Goal: Task Accomplishment & Management: Manage account settings

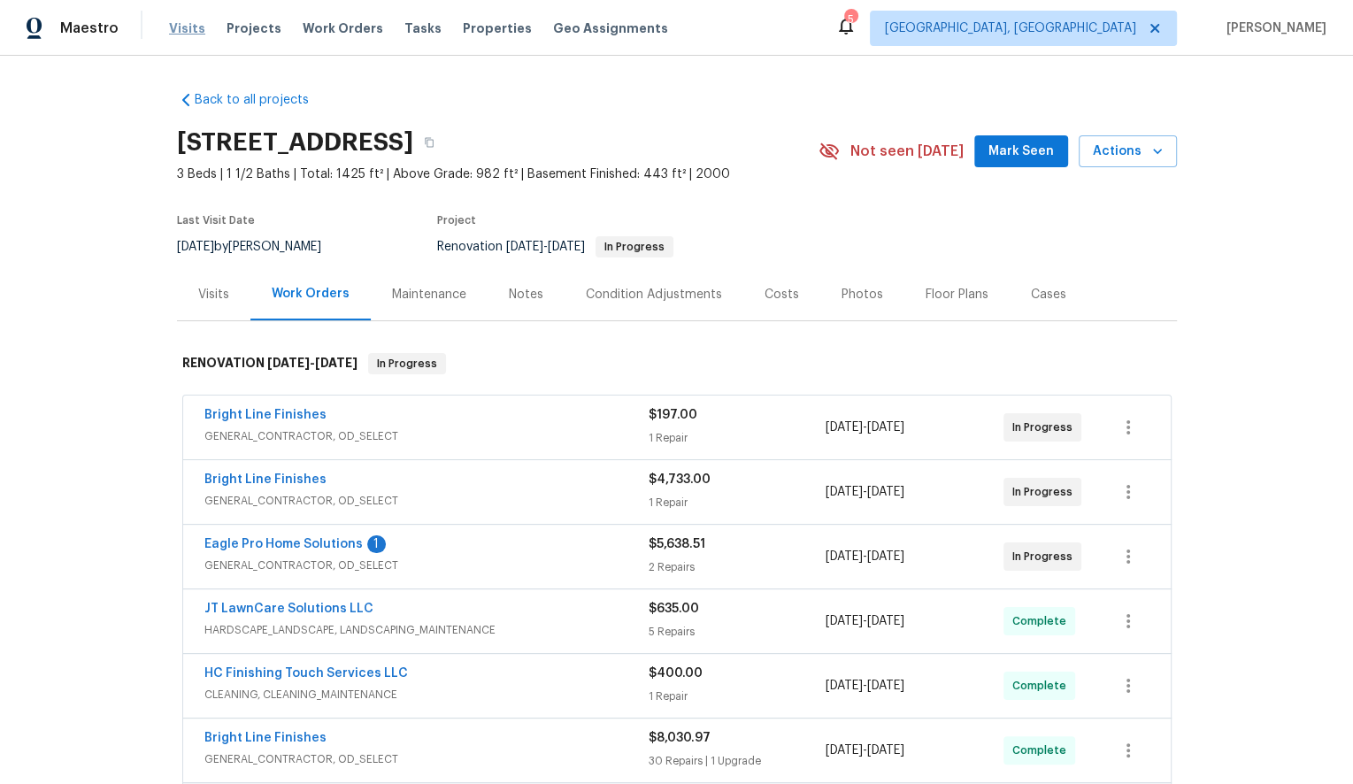
click at [182, 27] on span "Visits" at bounding box center [187, 28] width 36 height 18
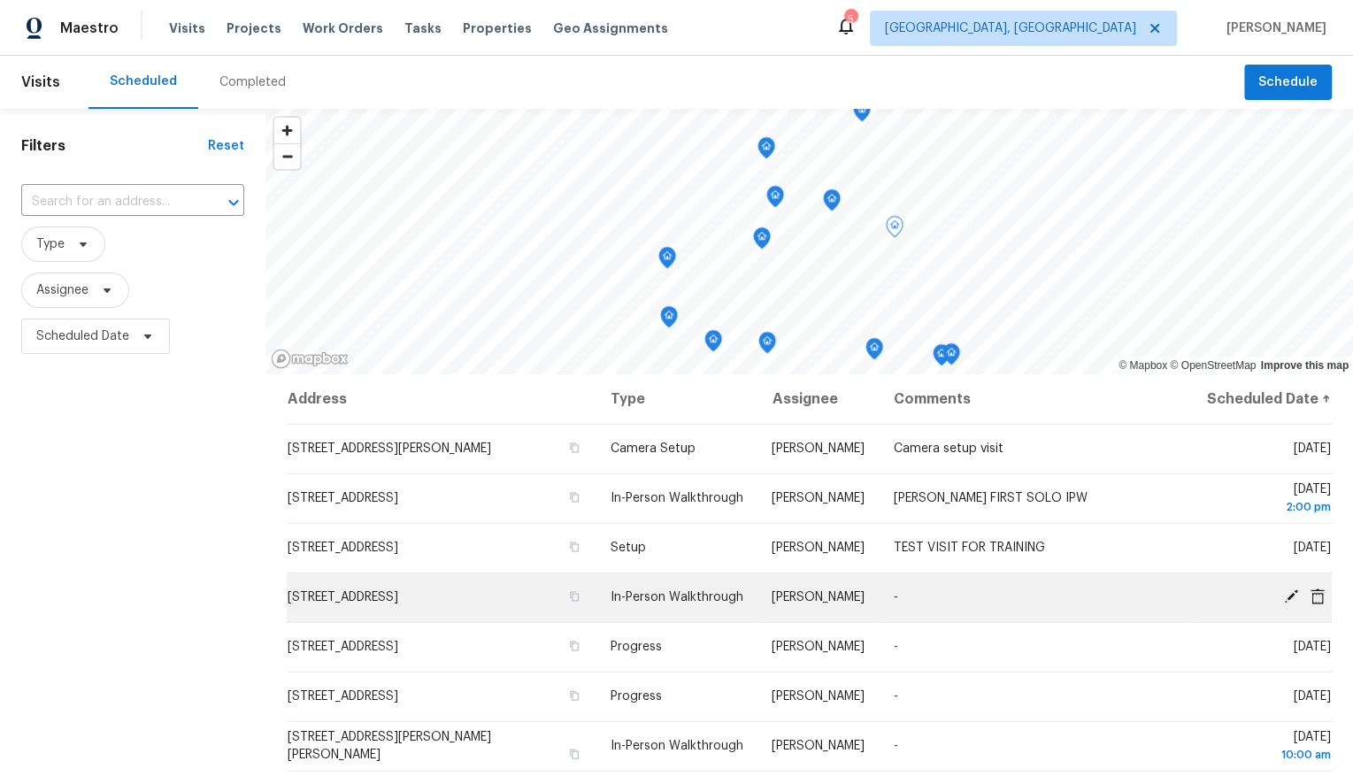
click at [372, 603] on span "[STREET_ADDRESS]" at bounding box center [343, 597] width 111 height 12
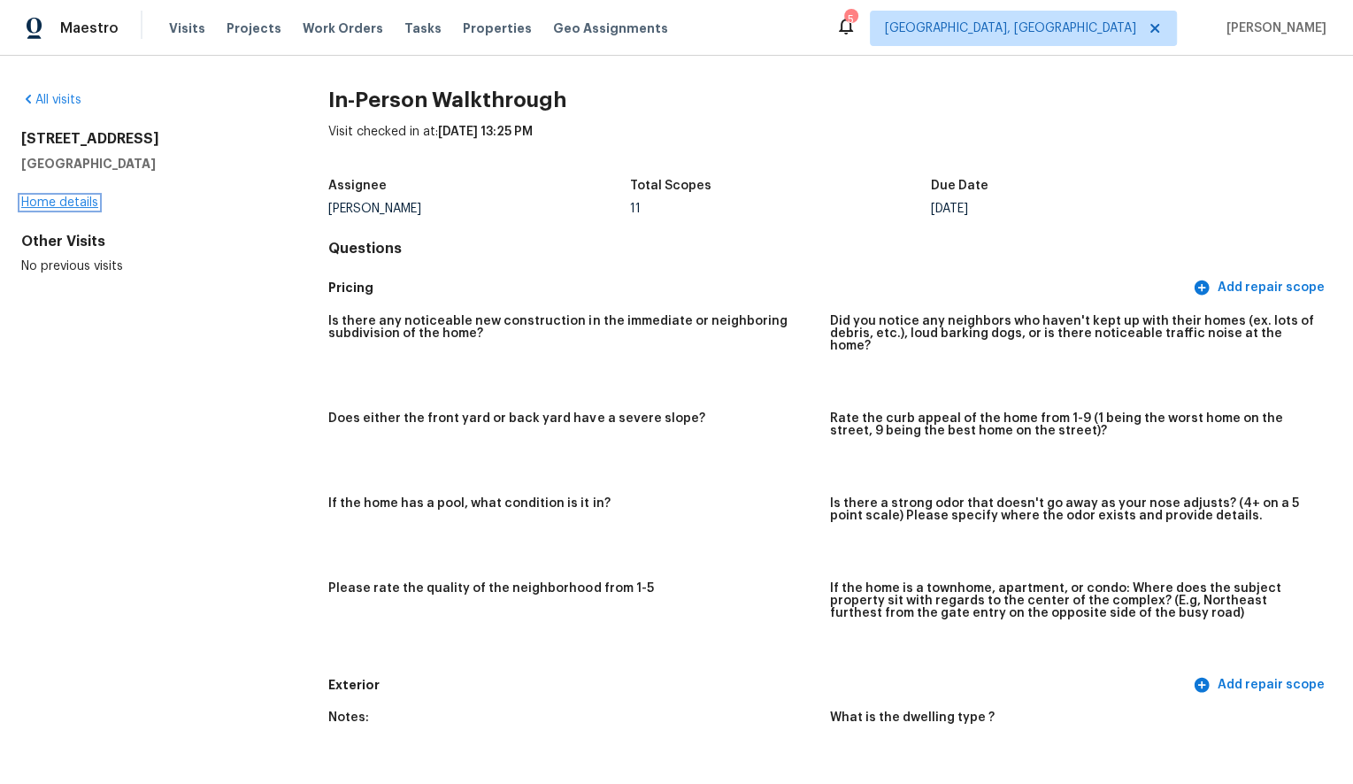
click at [76, 203] on link "Home details" at bounding box center [59, 202] width 77 height 12
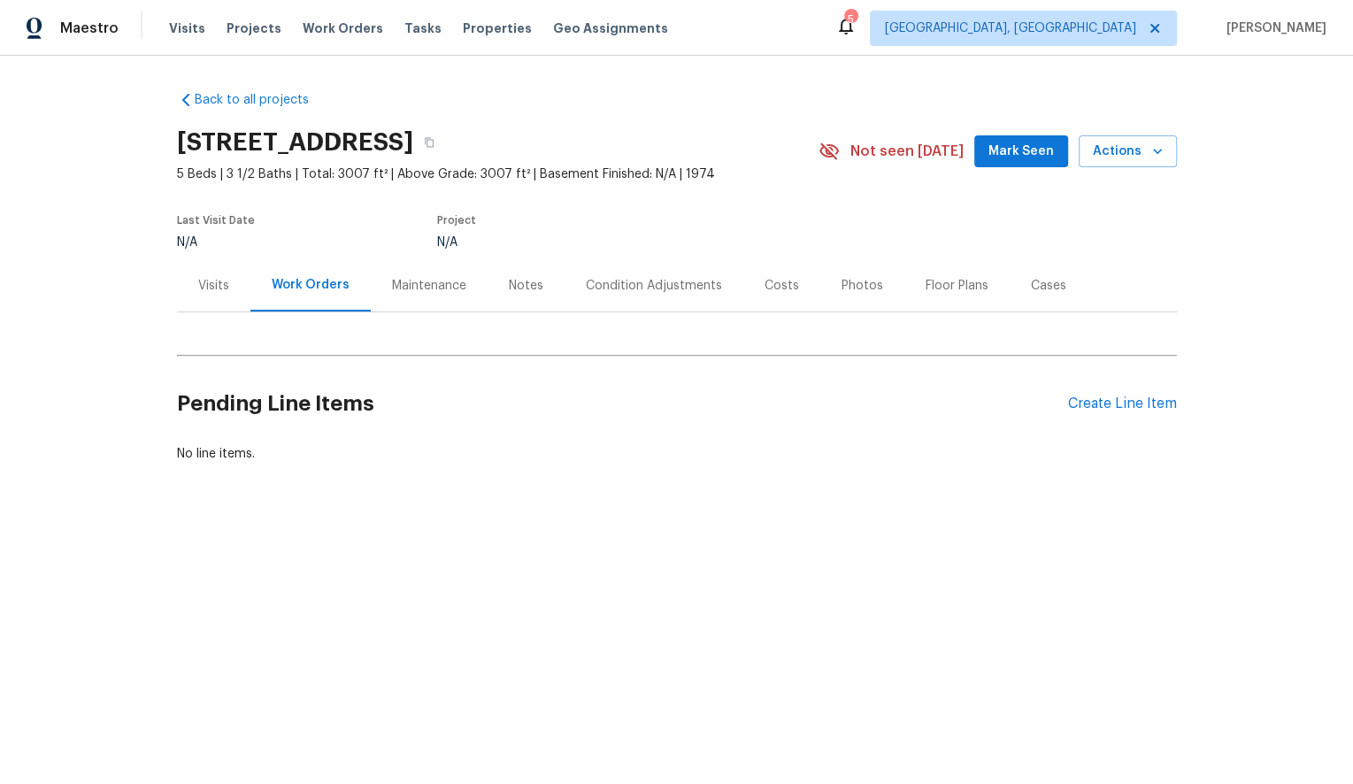
click at [521, 286] on div "Notes" at bounding box center [526, 286] width 35 height 18
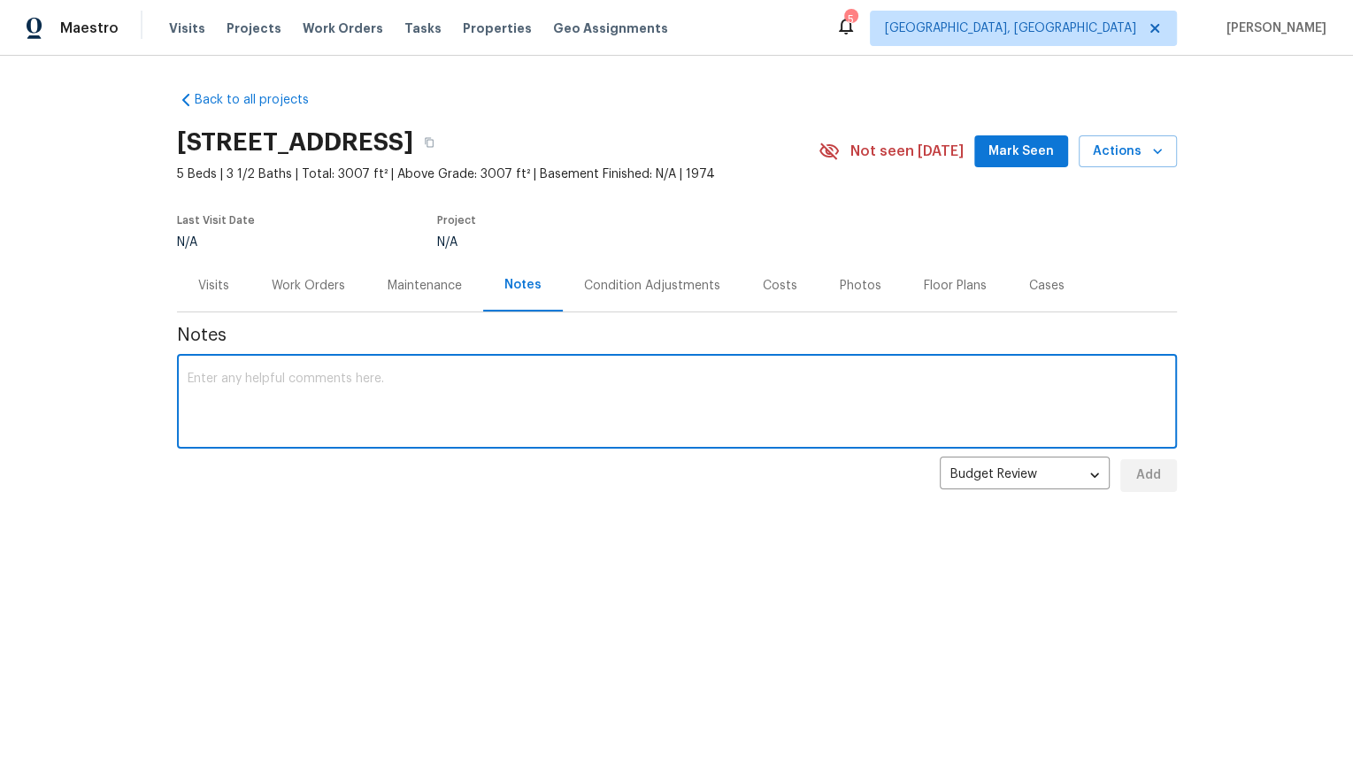
click at [390, 404] on textarea at bounding box center [677, 404] width 979 height 62
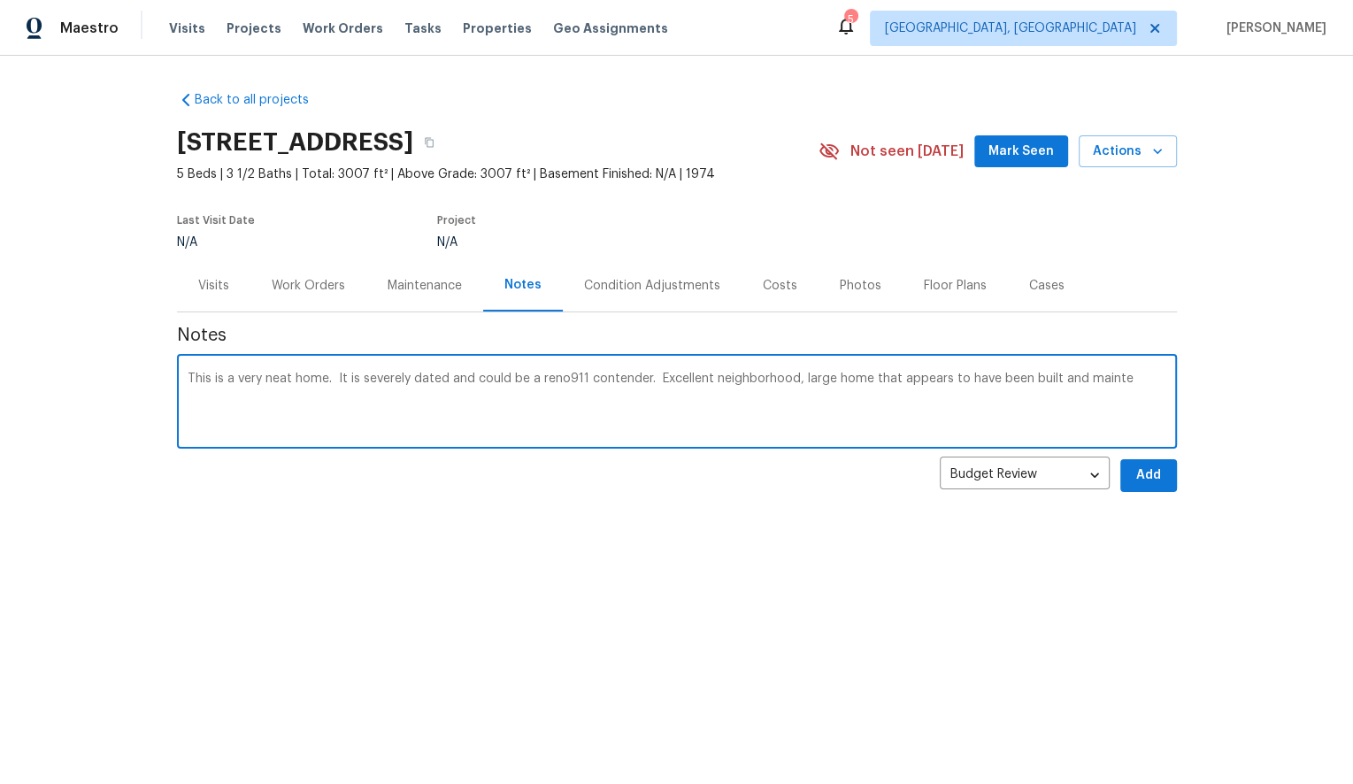
click at [1142, 381] on textarea "This is a very neat home. It is severely dated and could be a reno911 contender…" at bounding box center [677, 404] width 979 height 62
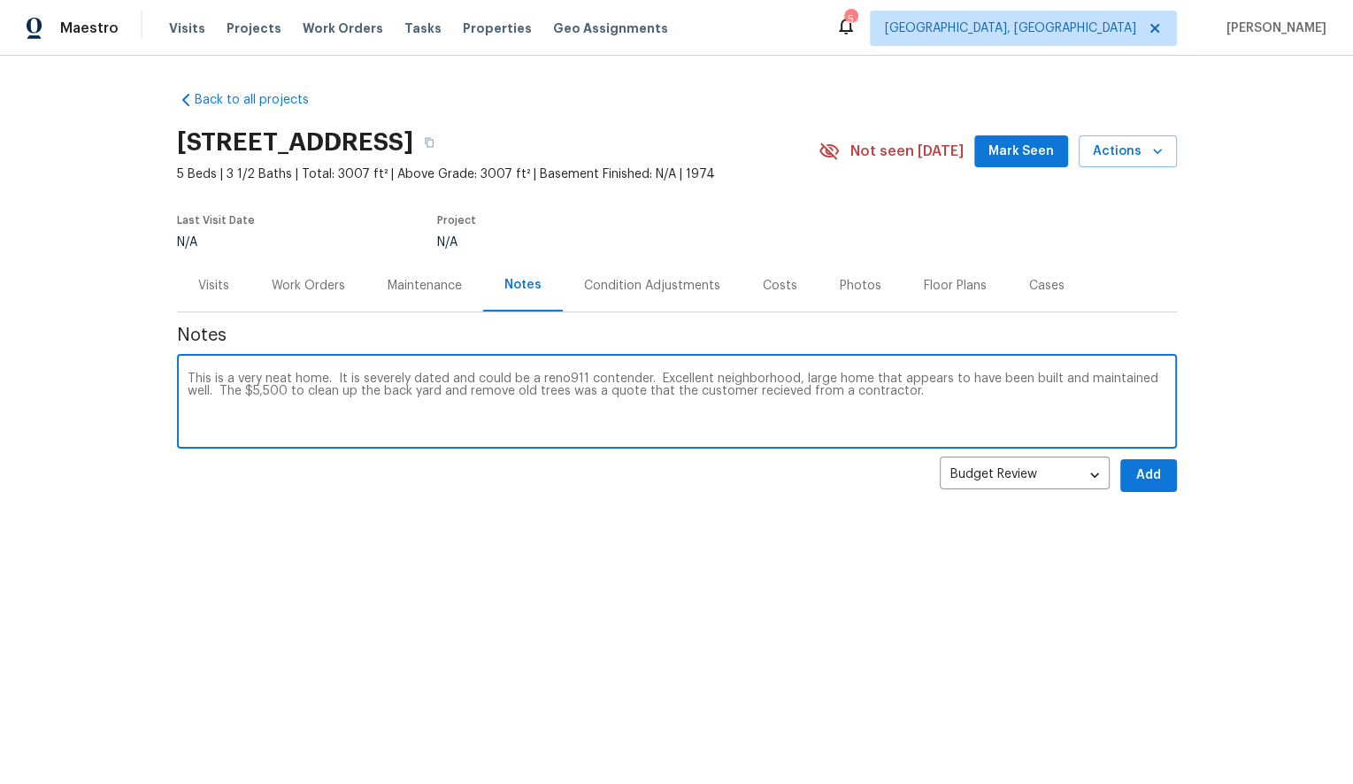
click at [769, 394] on textarea "This is a very neat home. It is severely dated and could be a reno911 contender…" at bounding box center [677, 404] width 979 height 62
click at [954, 387] on textarea "This is a very neat home. It is severely dated and could be a reno911 contender…" at bounding box center [677, 404] width 979 height 62
click at [586, 377] on textarea "This is a very neat home. It is severely dated and could be a reno911 contender…" at bounding box center [677, 404] width 979 height 62
click at [693, 380] on textarea "This is a very neat home. It is severely dated and could be a reno911/select co…" at bounding box center [677, 404] width 979 height 62
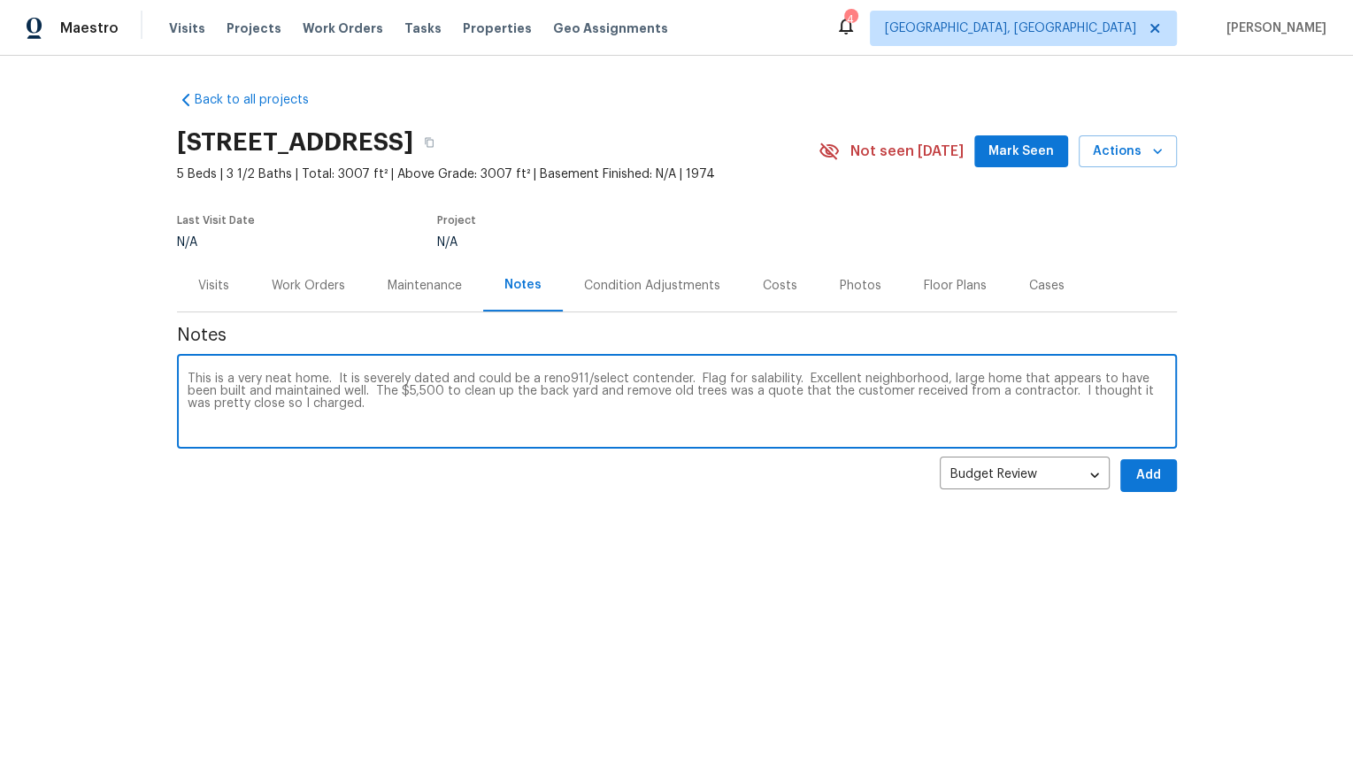
click at [484, 410] on textarea "This is a very neat home. It is severely dated and could be a reno911/select co…" at bounding box center [677, 404] width 979 height 62
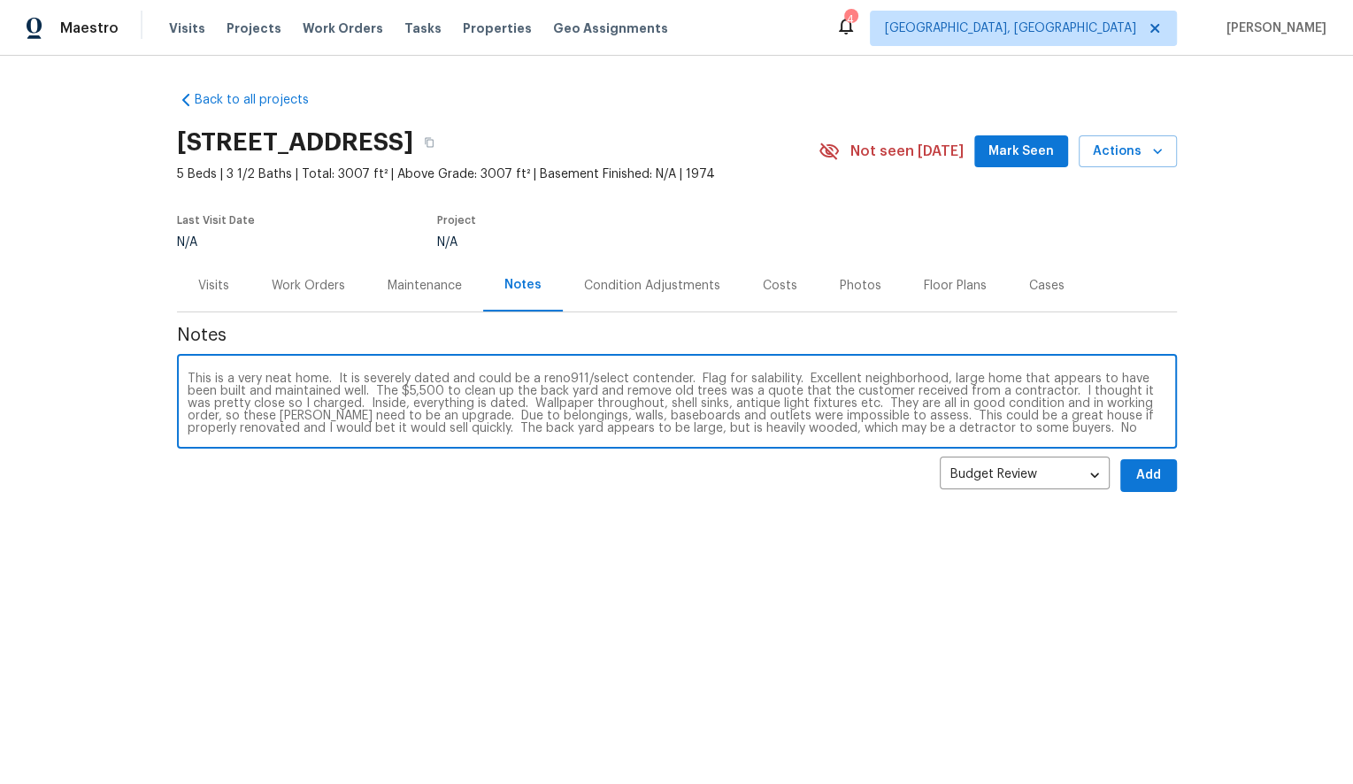
scroll to position [12, 0]
type textarea "This is a very neat home. It is severely dated and could be a reno911/select co…"
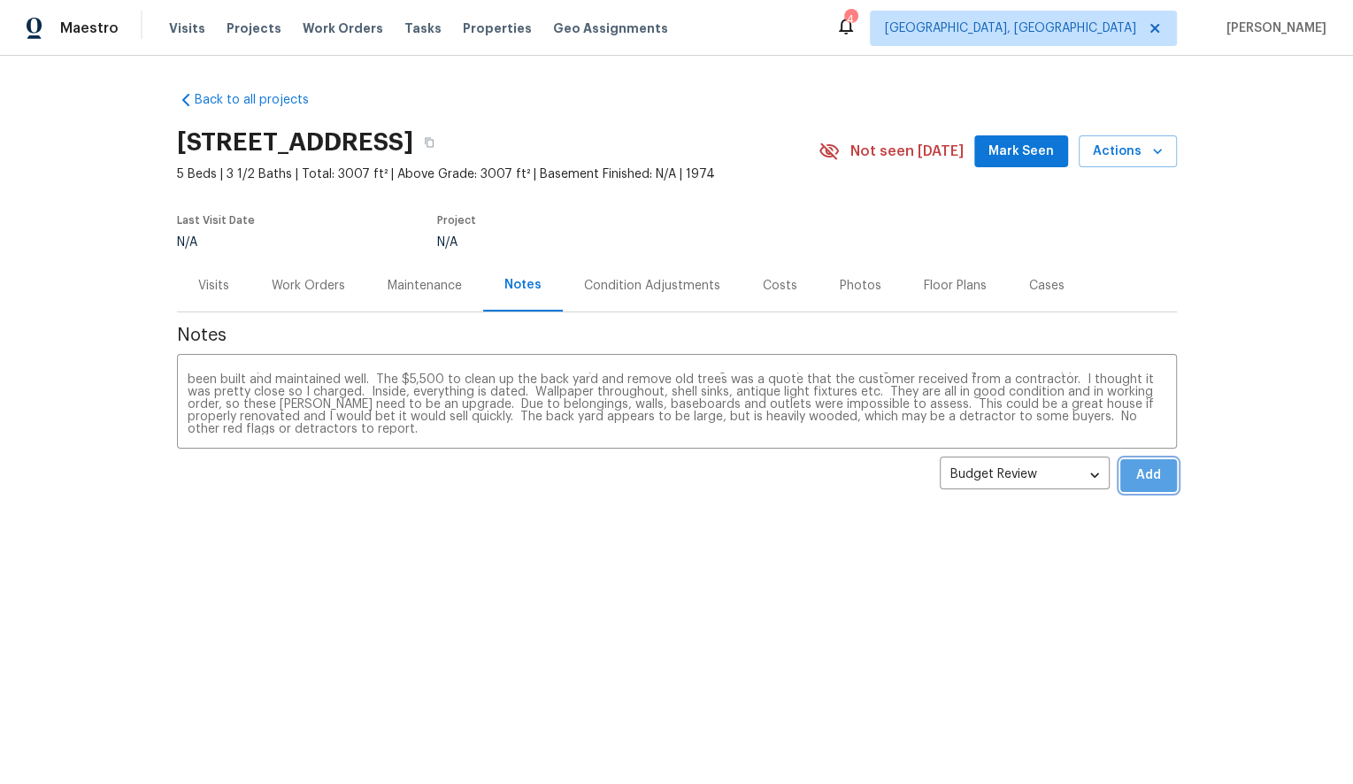
click at [1148, 478] on span "Add" at bounding box center [1148, 476] width 28 height 22
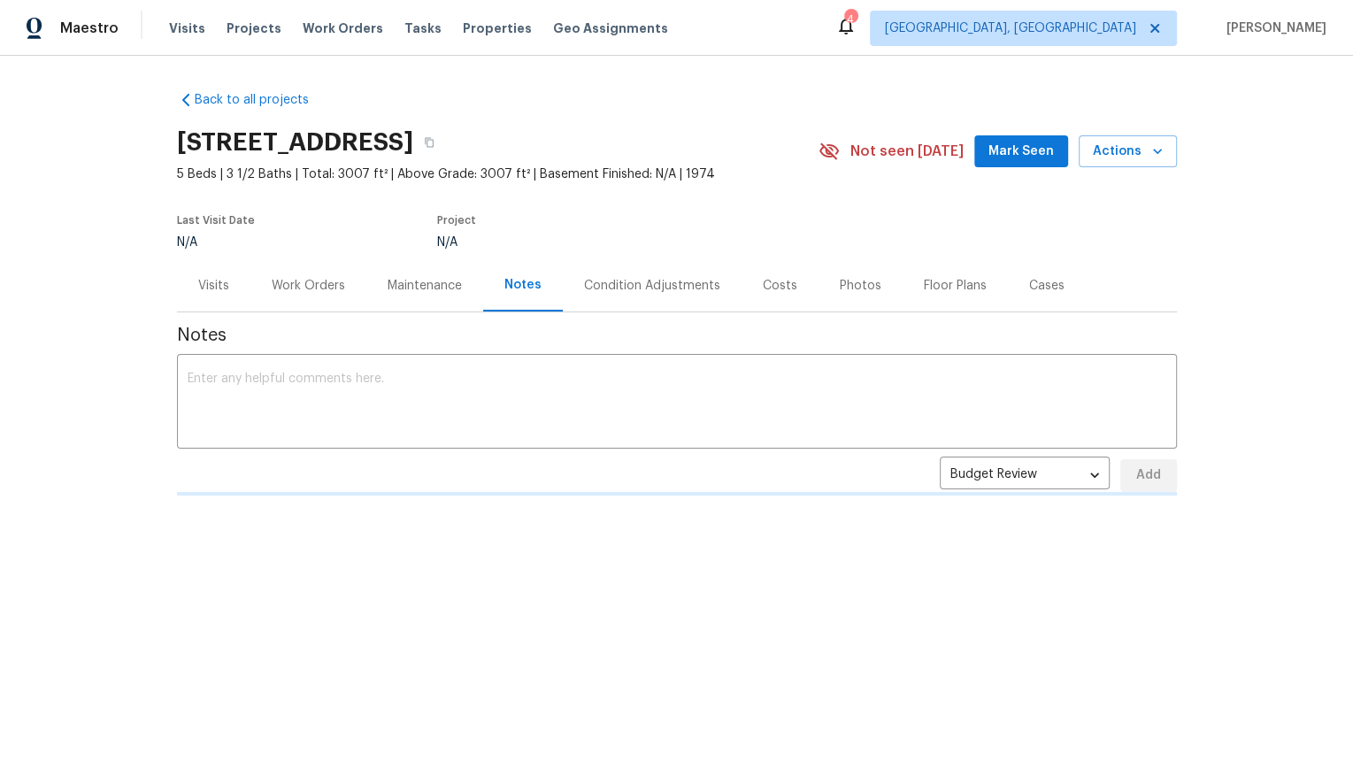
scroll to position [0, 0]
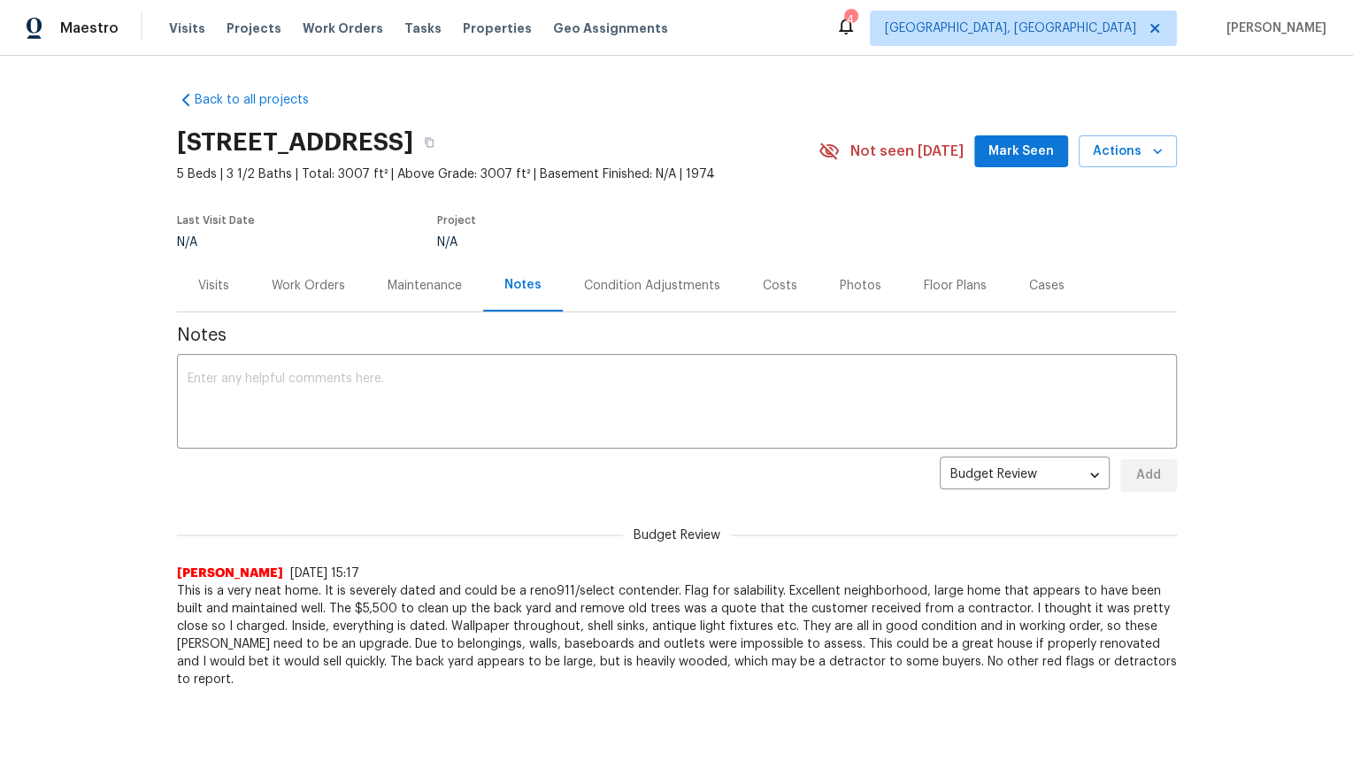
click at [1270, 197] on div "Back to all projects [STREET_ADDRESS] 5 Beds | 3 1/2 Baths | Total: 3007 ft² | …" at bounding box center [676, 420] width 1353 height 728
